Goal: Transaction & Acquisition: Purchase product/service

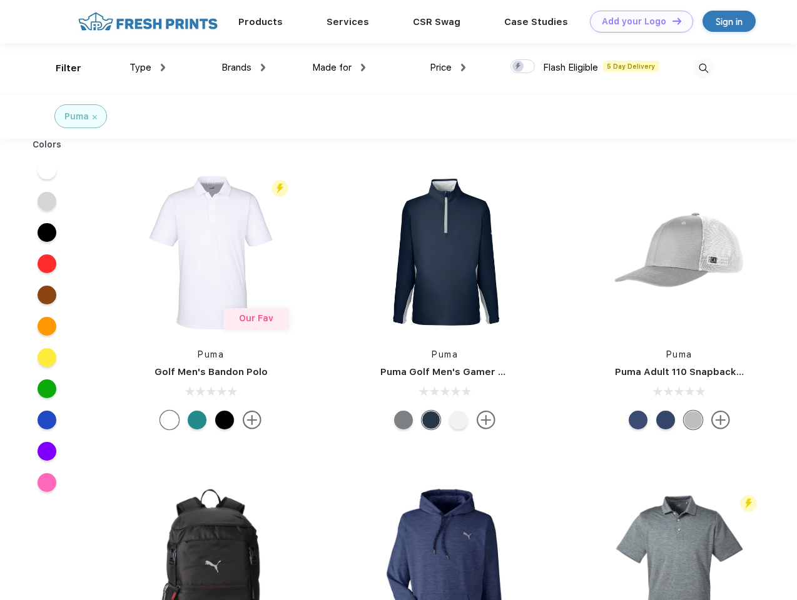
click at [637, 21] on link "Add your Logo Design Tool" at bounding box center [641, 22] width 103 height 22
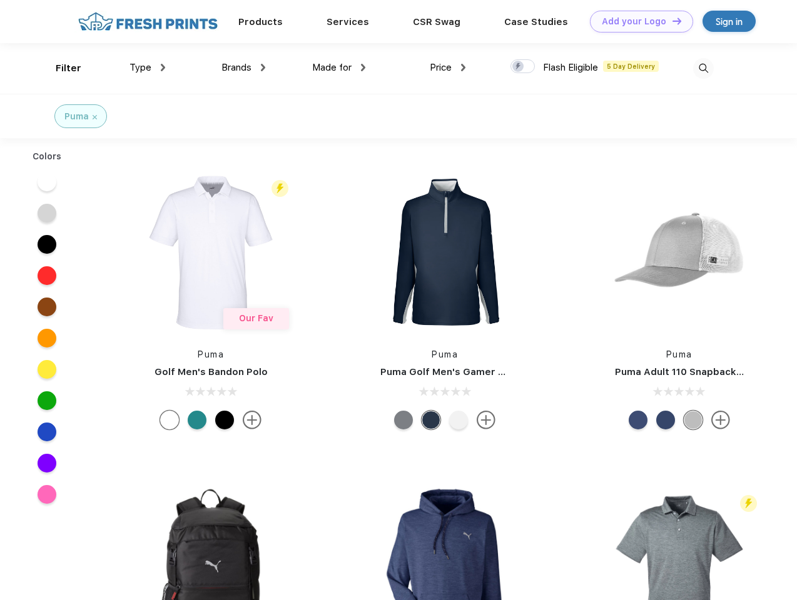
click at [0, 0] on div "Design Tool" at bounding box center [0, 0] width 0 height 0
click at [671, 21] on link "Add your Logo Design Tool" at bounding box center [641, 22] width 103 height 22
click at [60, 68] on div "Filter" at bounding box center [69, 68] width 26 height 14
click at [148, 68] on span "Type" at bounding box center [140, 67] width 22 height 11
click at [243, 68] on span "Brands" at bounding box center [236, 67] width 30 height 11
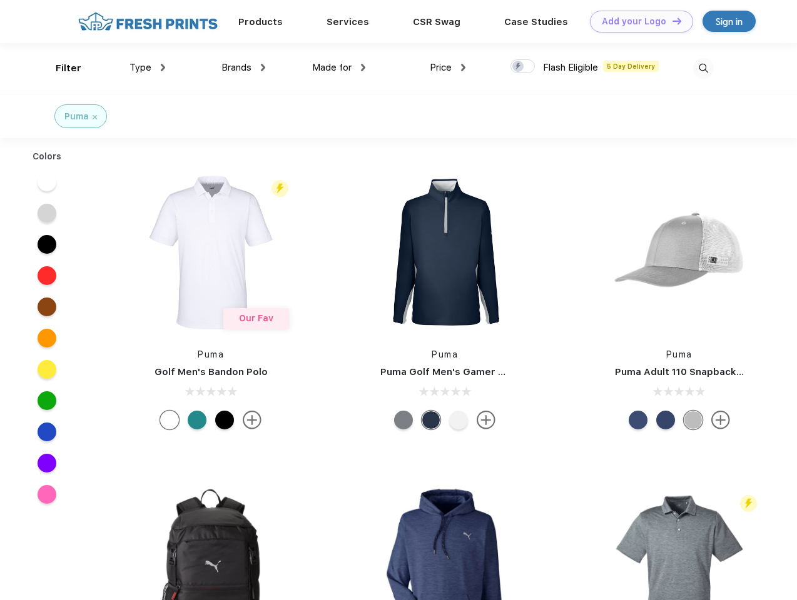
click at [339, 68] on span "Made for" at bounding box center [331, 67] width 39 height 11
click at [448, 68] on span "Price" at bounding box center [441, 67] width 22 height 11
click at [523, 67] on div at bounding box center [522, 66] width 24 height 14
click at [518, 67] on input "checkbox" at bounding box center [514, 63] width 8 height 8
click at [703, 68] on img at bounding box center [703, 68] width 21 height 21
